Goal: Information Seeking & Learning: Check status

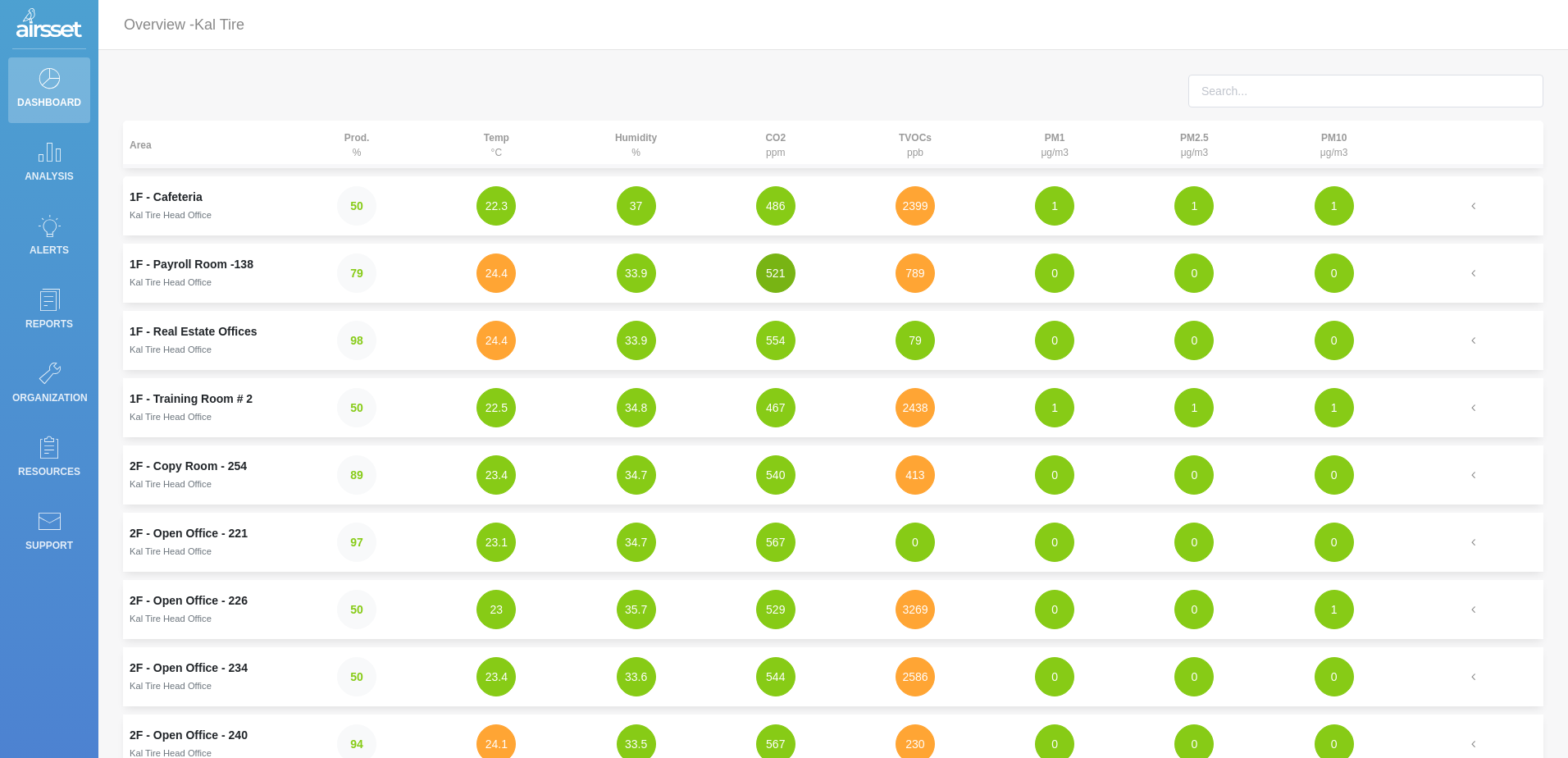
click at [773, 279] on button "521" at bounding box center [776, 273] width 39 height 39
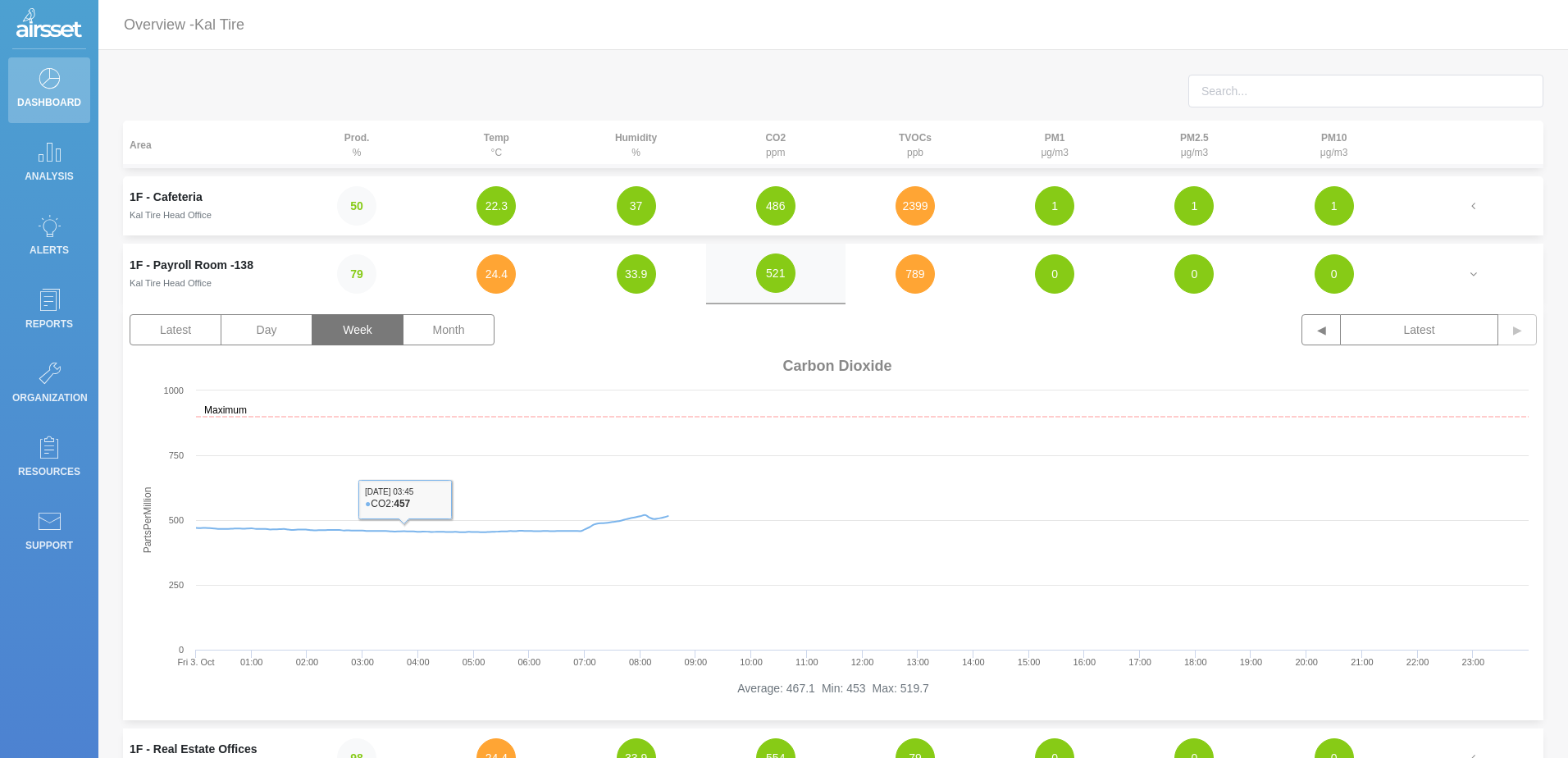
click at [348, 341] on button "Week" at bounding box center [358, 329] width 92 height 31
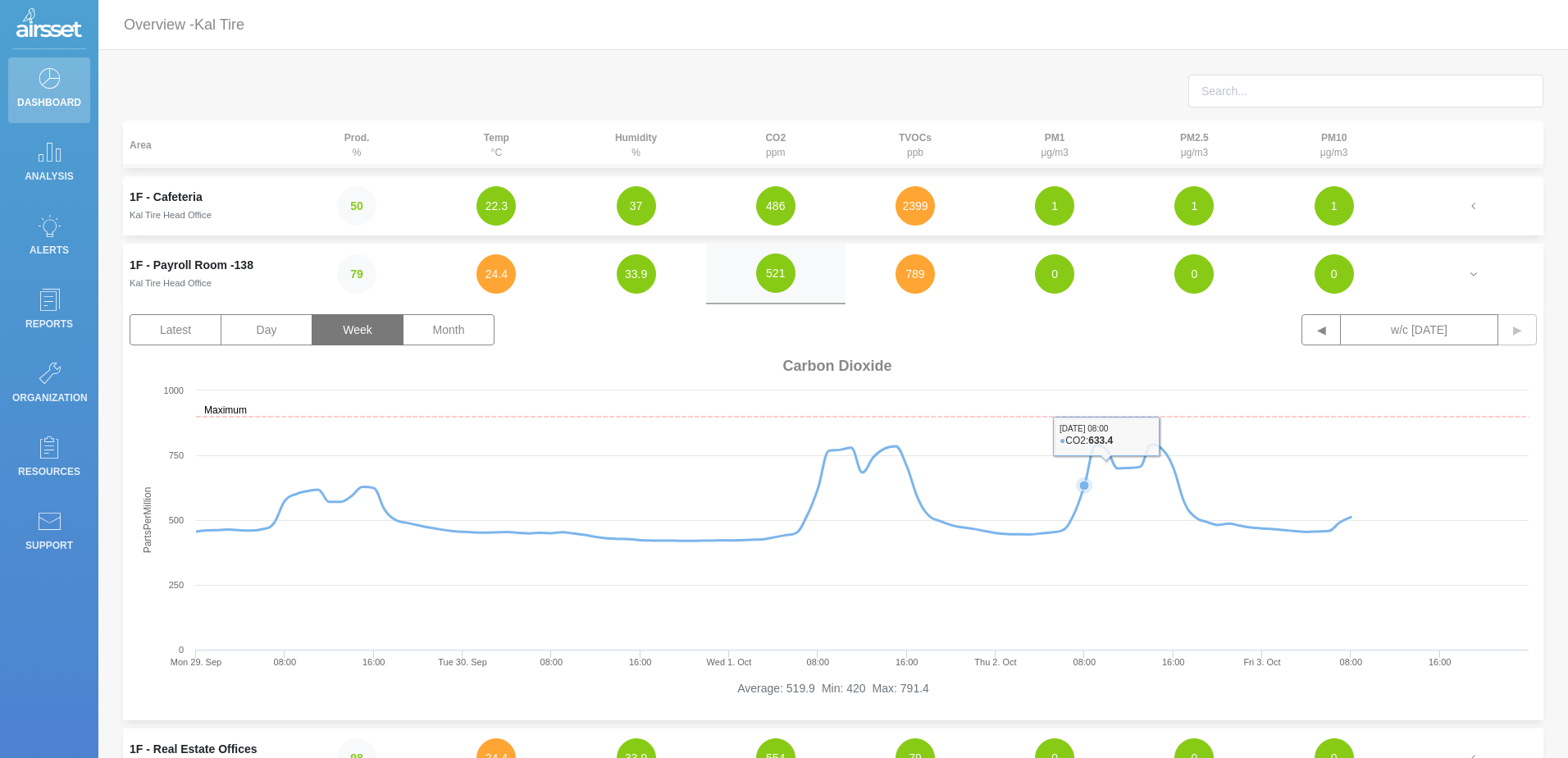
drag, startPoint x: 1195, startPoint y: 599, endPoint x: 1081, endPoint y: 596, distance: 114.0
click at [1081, 596] on rect at bounding box center [833, 516] width 1408 height 328
click at [924, 201] on button "2399" at bounding box center [915, 206] width 39 height 39
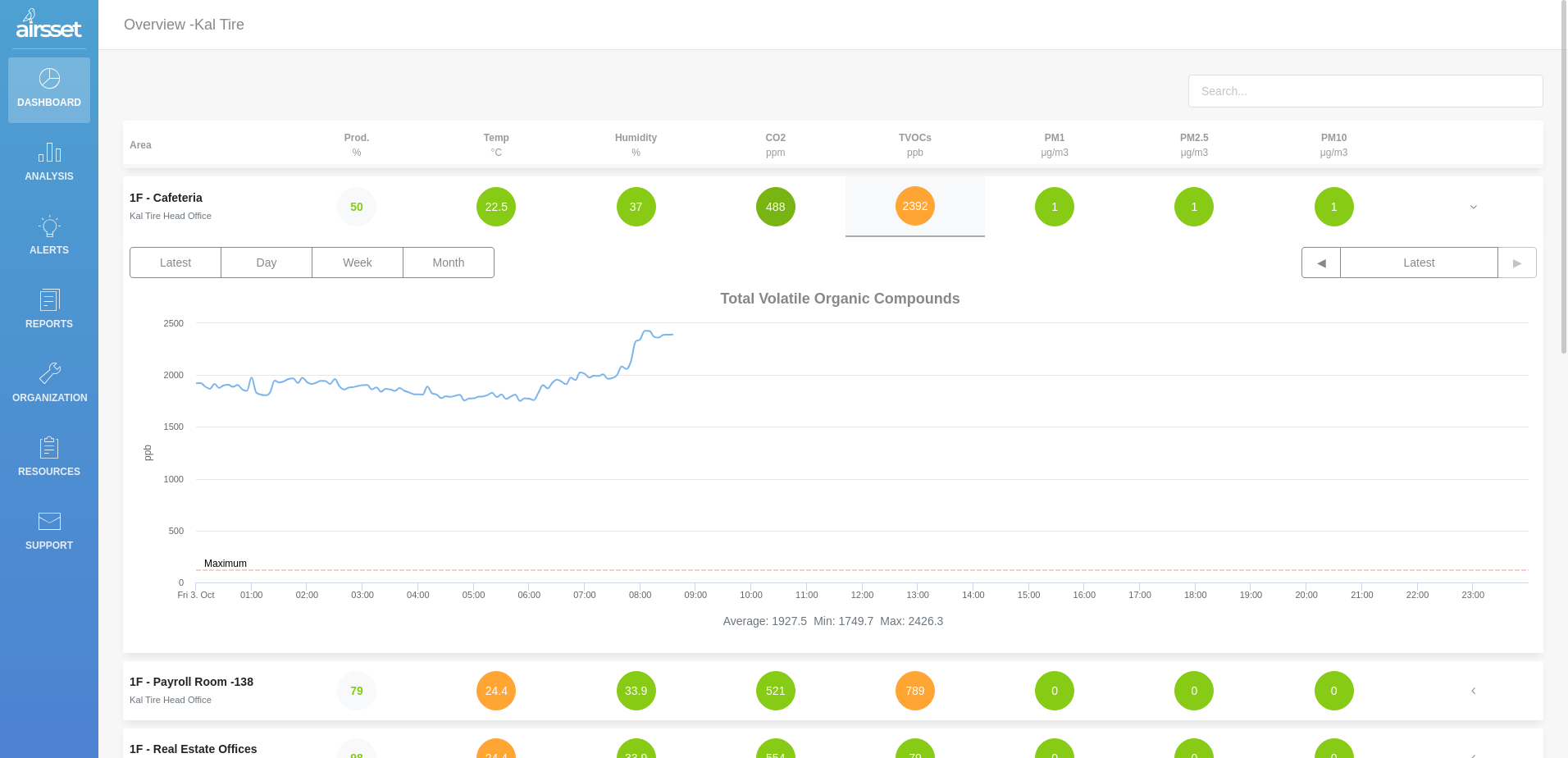
click at [783, 203] on button "488" at bounding box center [776, 207] width 39 height 39
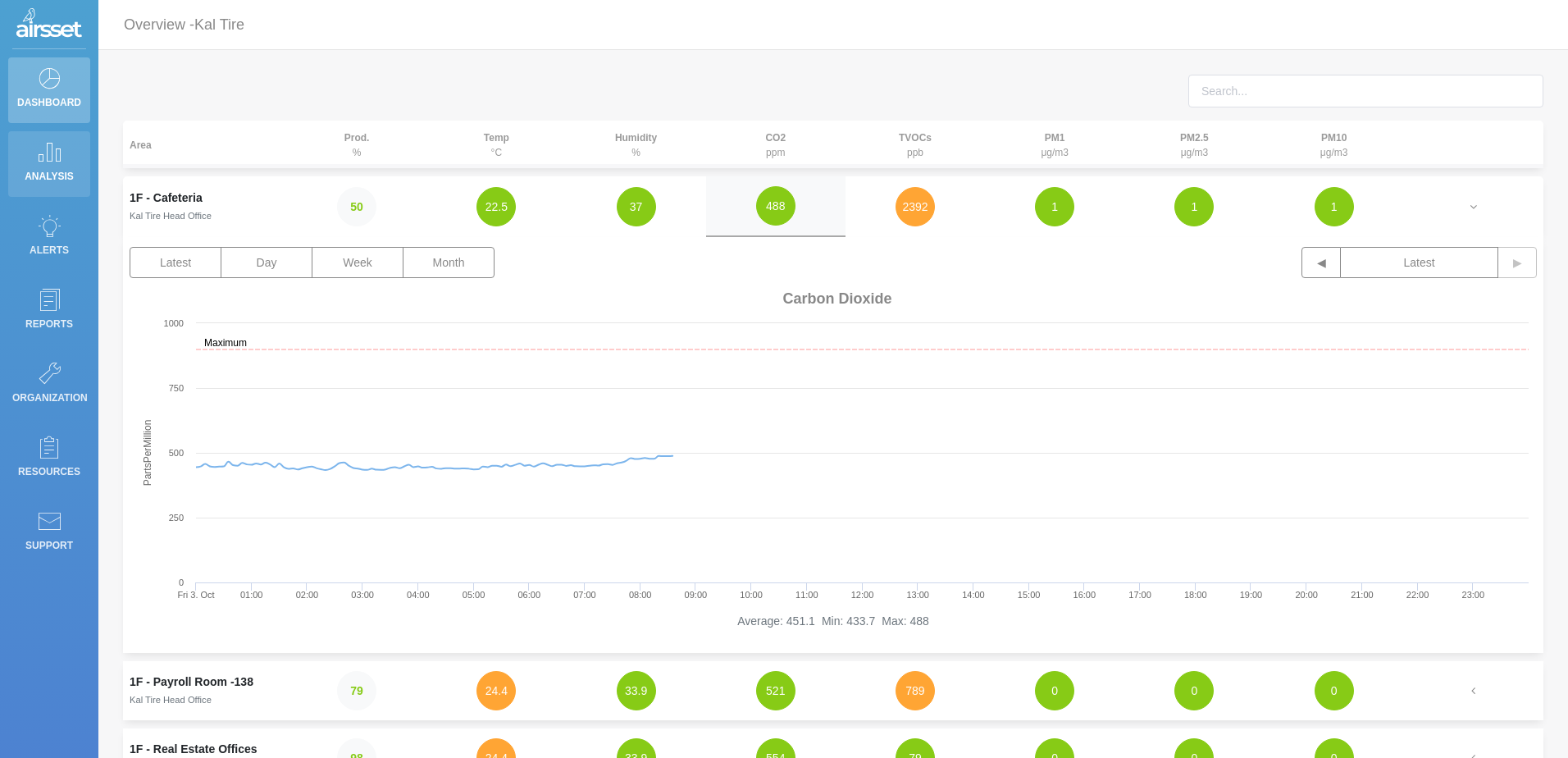
click at [51, 171] on p "Analysis" at bounding box center [48, 176] width 74 height 24
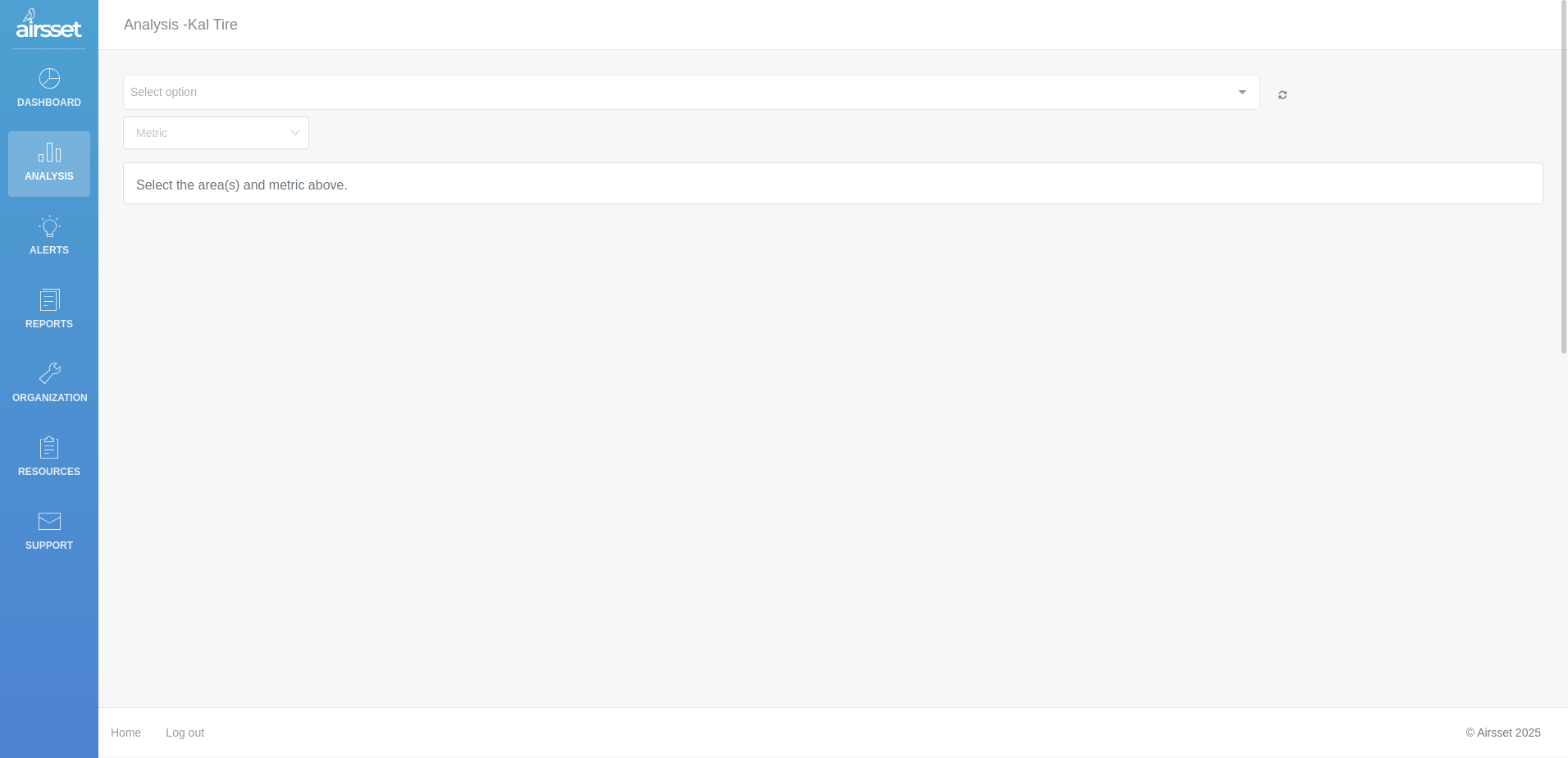
type input "Temperature"
click at [63, 96] on p "Dashboard" at bounding box center [48, 102] width 74 height 24
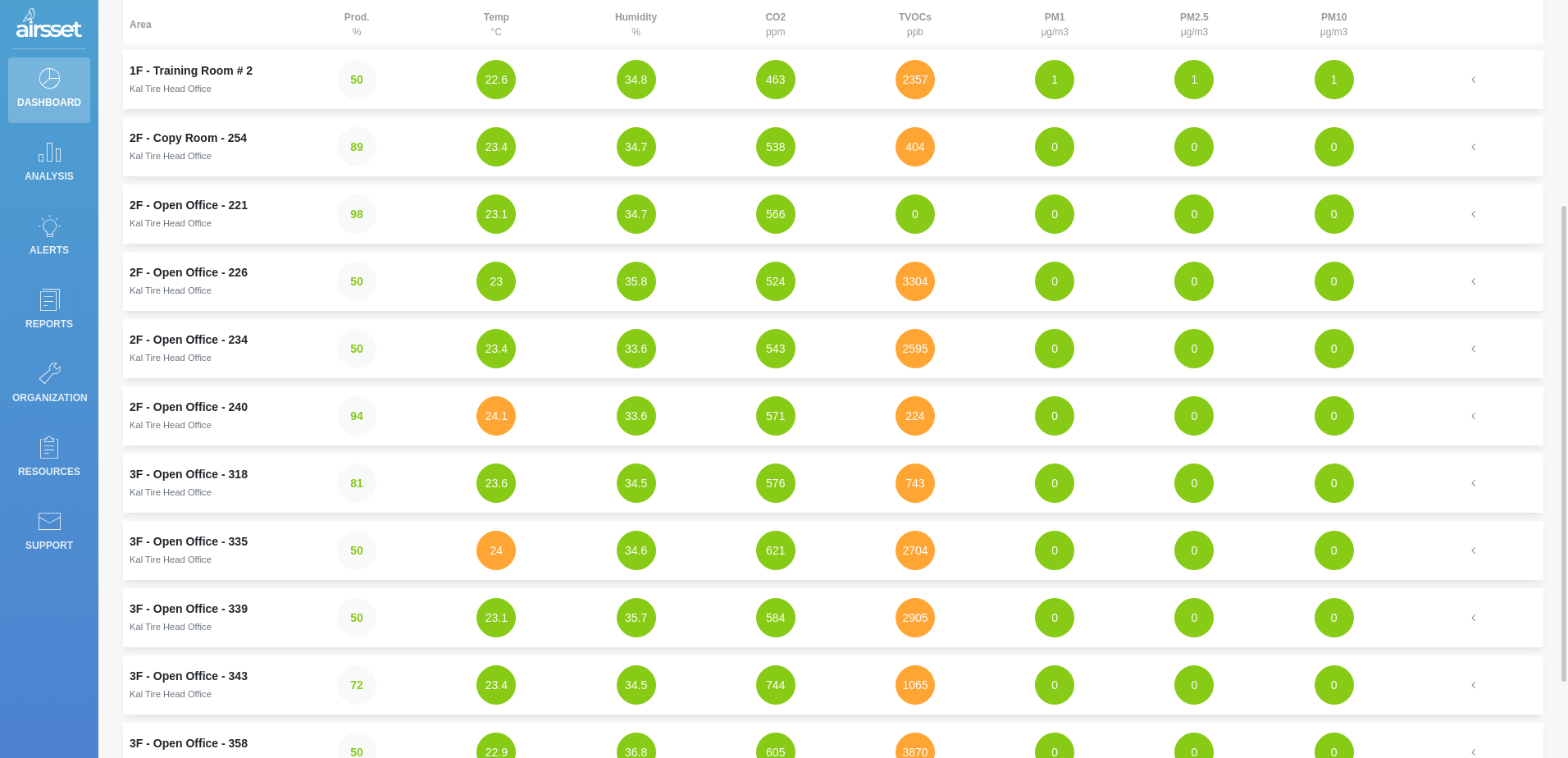
scroll to position [410, 0]
